Goal: Information Seeking & Learning: Find specific fact

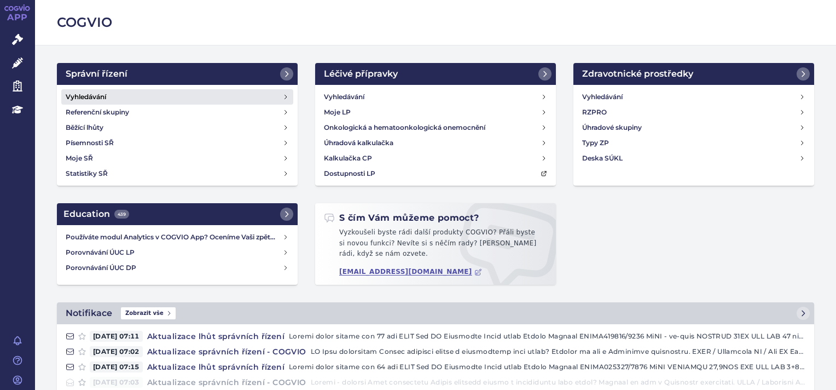
click at [91, 96] on h4 "Vyhledávání" at bounding box center [86, 96] width 40 height 11
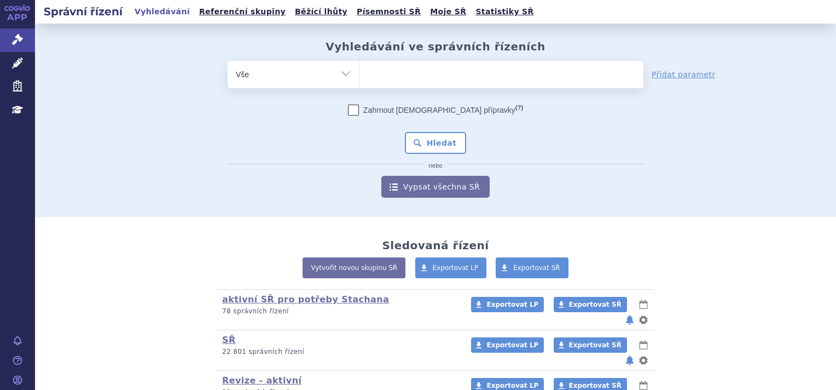
click at [398, 72] on ul at bounding box center [502, 72] width 284 height 23
click at [360, 72] on select at bounding box center [359, 73] width 1 height 27
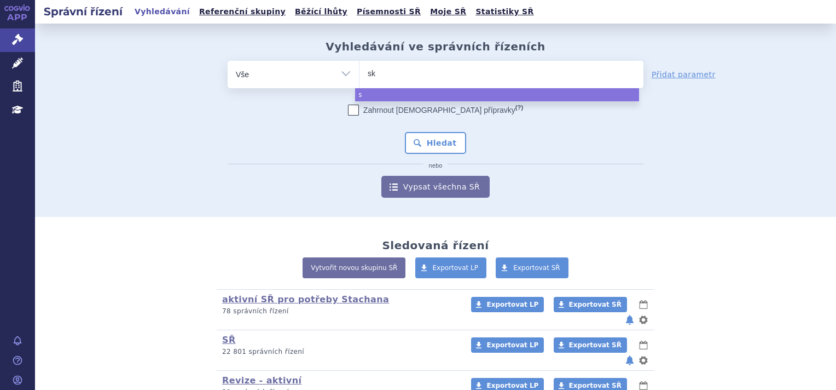
type input "sky"
type input "skycl"
type input "skycla"
type input "skyclary"
type input "skyclarys"
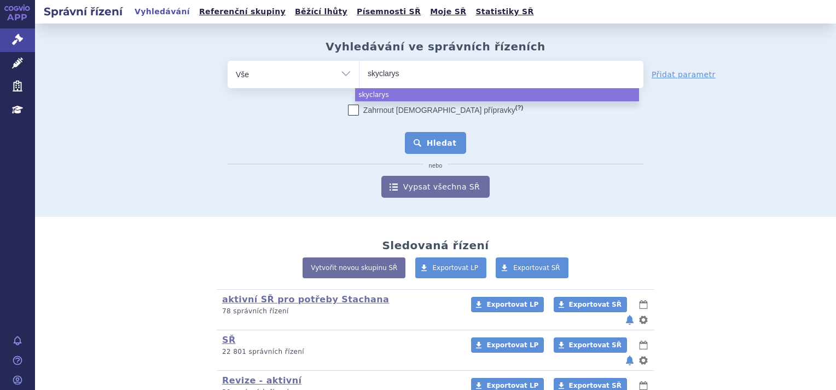
select select "skyclarys"
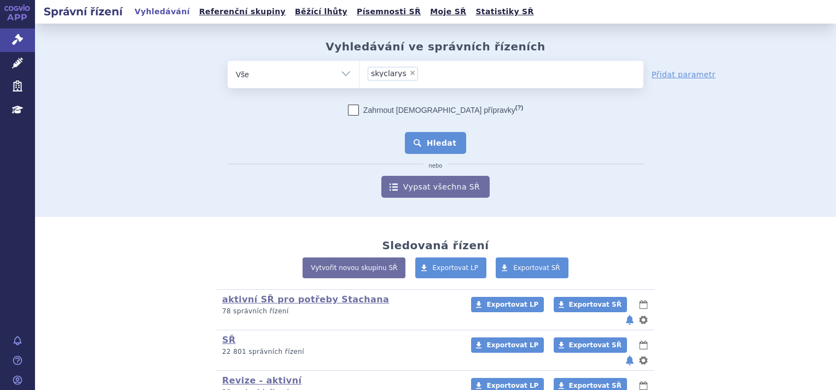
click at [424, 144] on button "Hledat" at bounding box center [436, 143] width 62 height 22
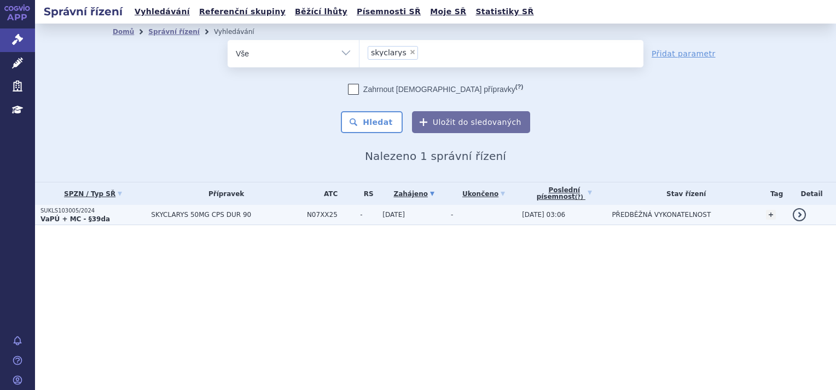
click at [87, 218] on strong "VaPÚ + MC - §39da" at bounding box center [74, 219] width 69 height 8
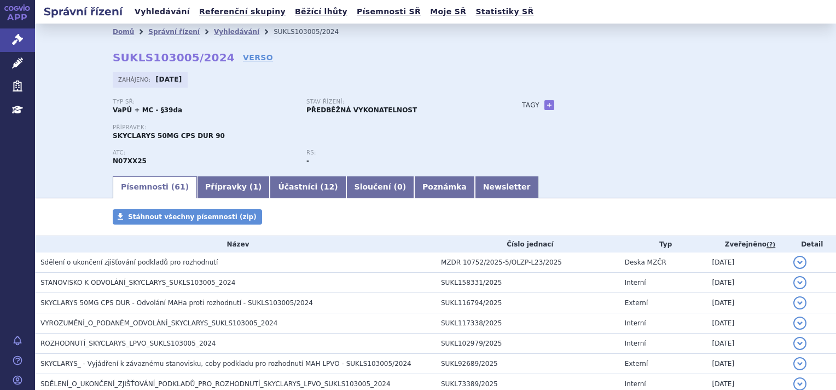
click at [151, 16] on link "Vyhledávání" at bounding box center [162, 11] width 62 height 15
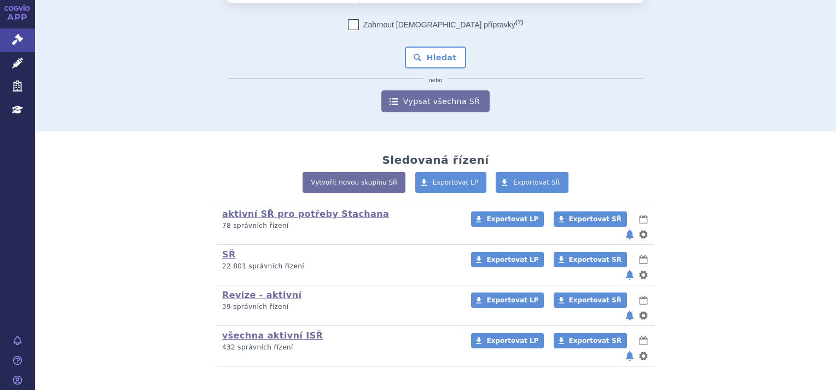
scroll to position [89, 0]
